Goal: Navigation & Orientation: Find specific page/section

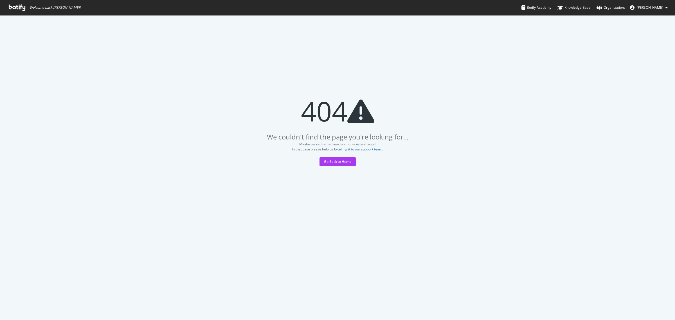
click at [20, 7] on icon at bounding box center [17, 7] width 17 height 6
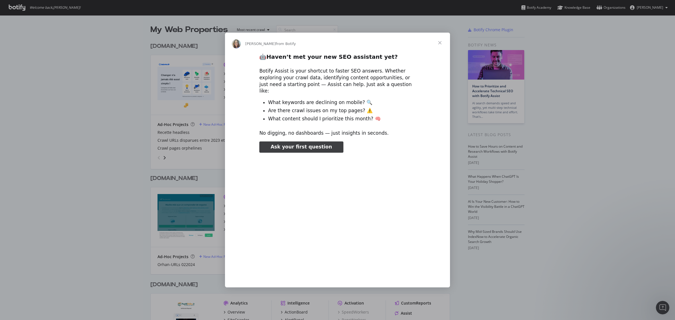
type input "929755"
click at [438, 46] on span "Close" at bounding box center [439, 43] width 20 height 20
